Goal: Share content

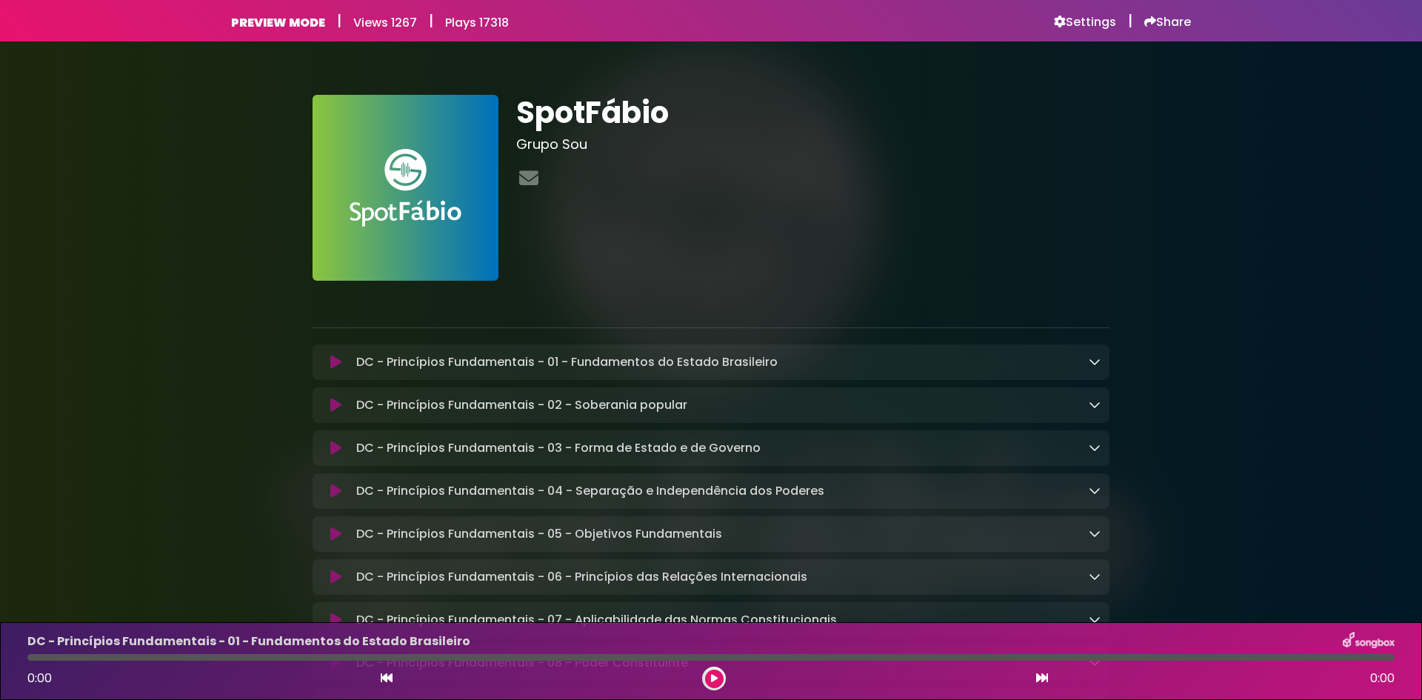
drag, startPoint x: 89, startPoint y: 274, endPoint x: 144, endPoint y: 165, distance: 121.9
click at [1065, 17] on h6 "Settings" at bounding box center [1085, 22] width 62 height 15
click at [1170, 22] on h6 "Share" at bounding box center [1168, 22] width 47 height 15
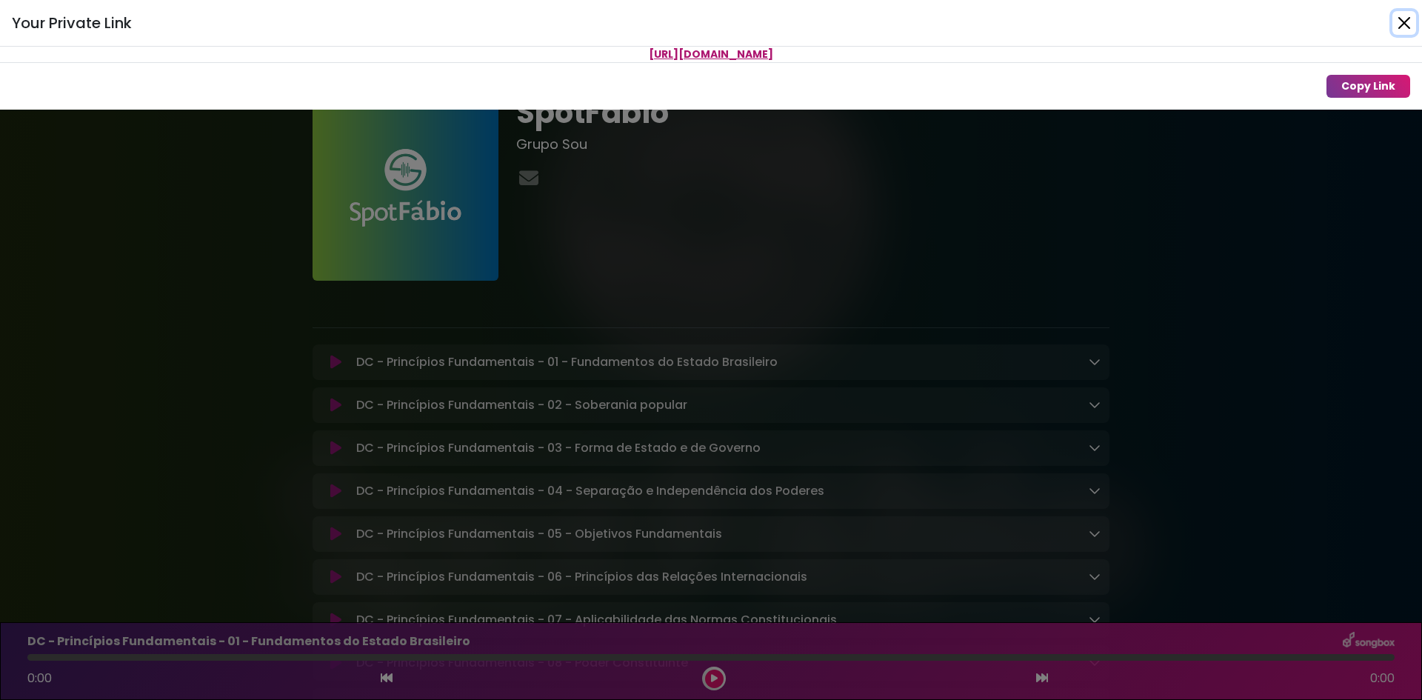
click at [1401, 31] on button "Close" at bounding box center [1405, 23] width 24 height 24
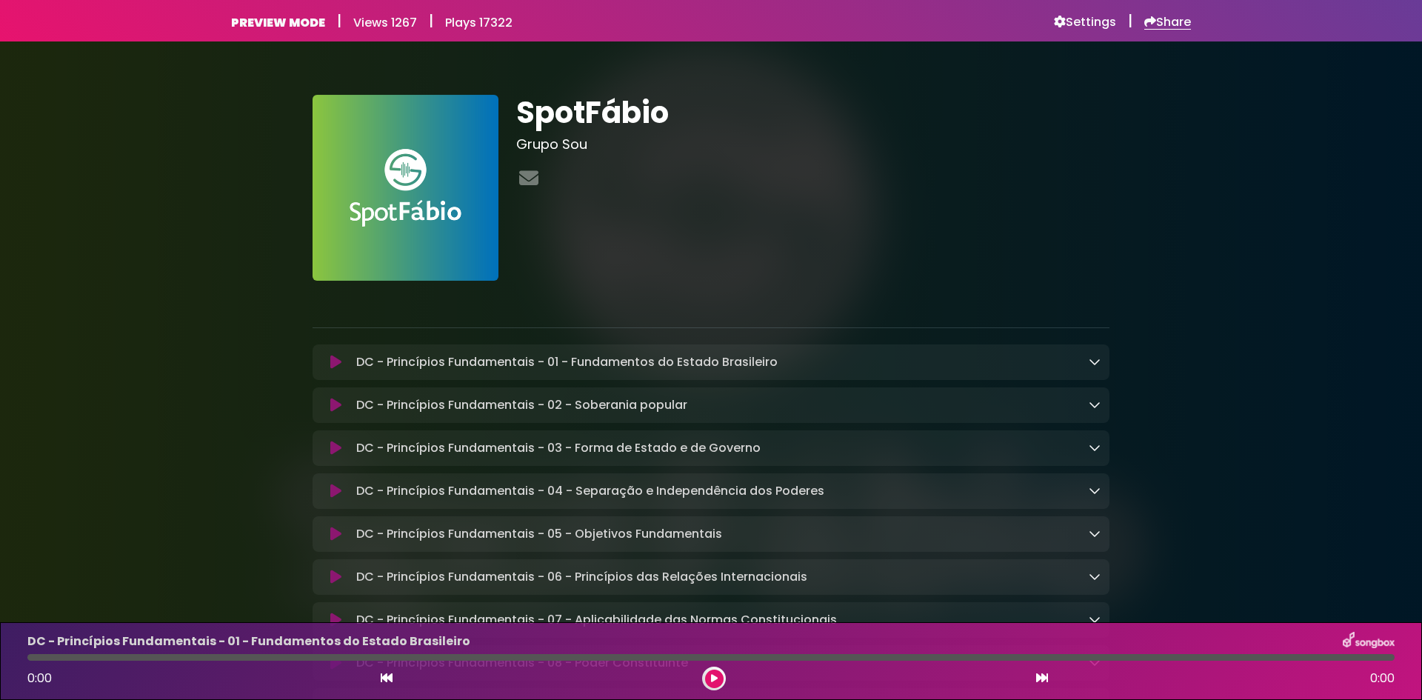
click at [1167, 24] on h6 "Share" at bounding box center [1168, 22] width 47 height 15
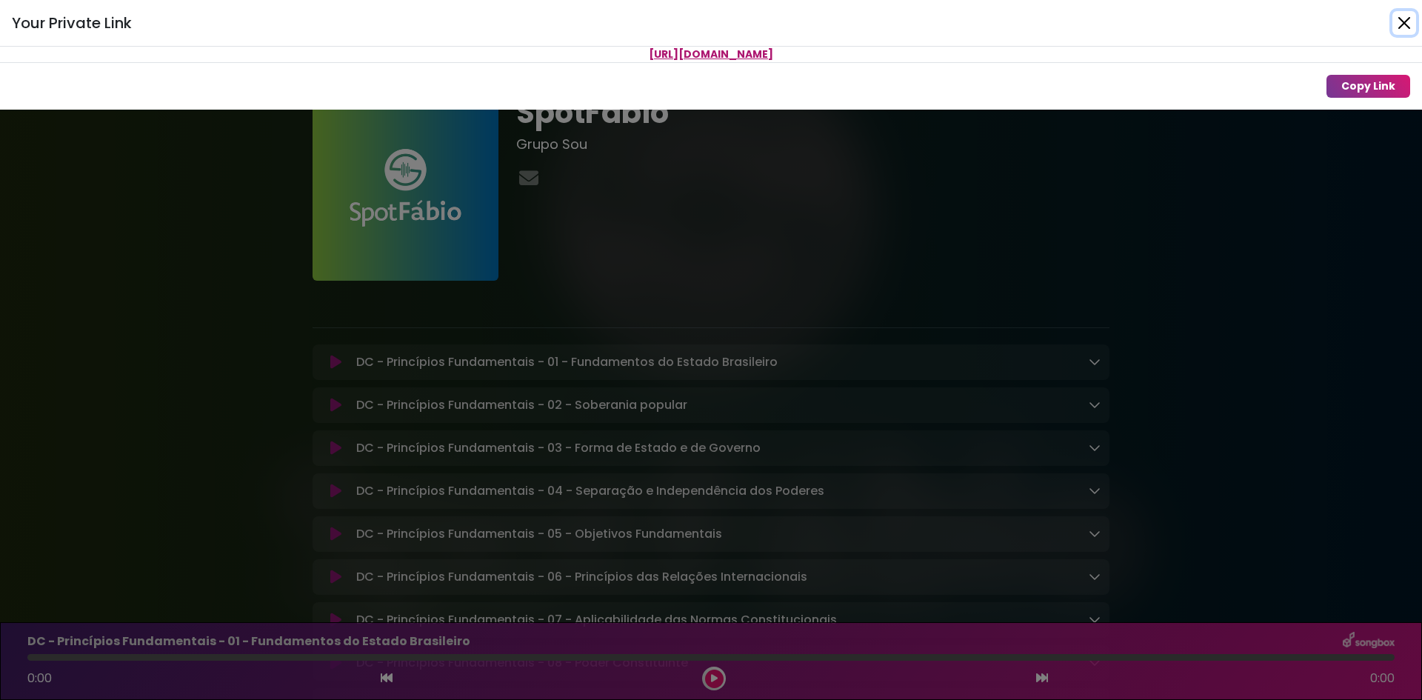
click at [1401, 26] on button "Close" at bounding box center [1405, 23] width 24 height 24
